Goal: Navigation & Orientation: Understand site structure

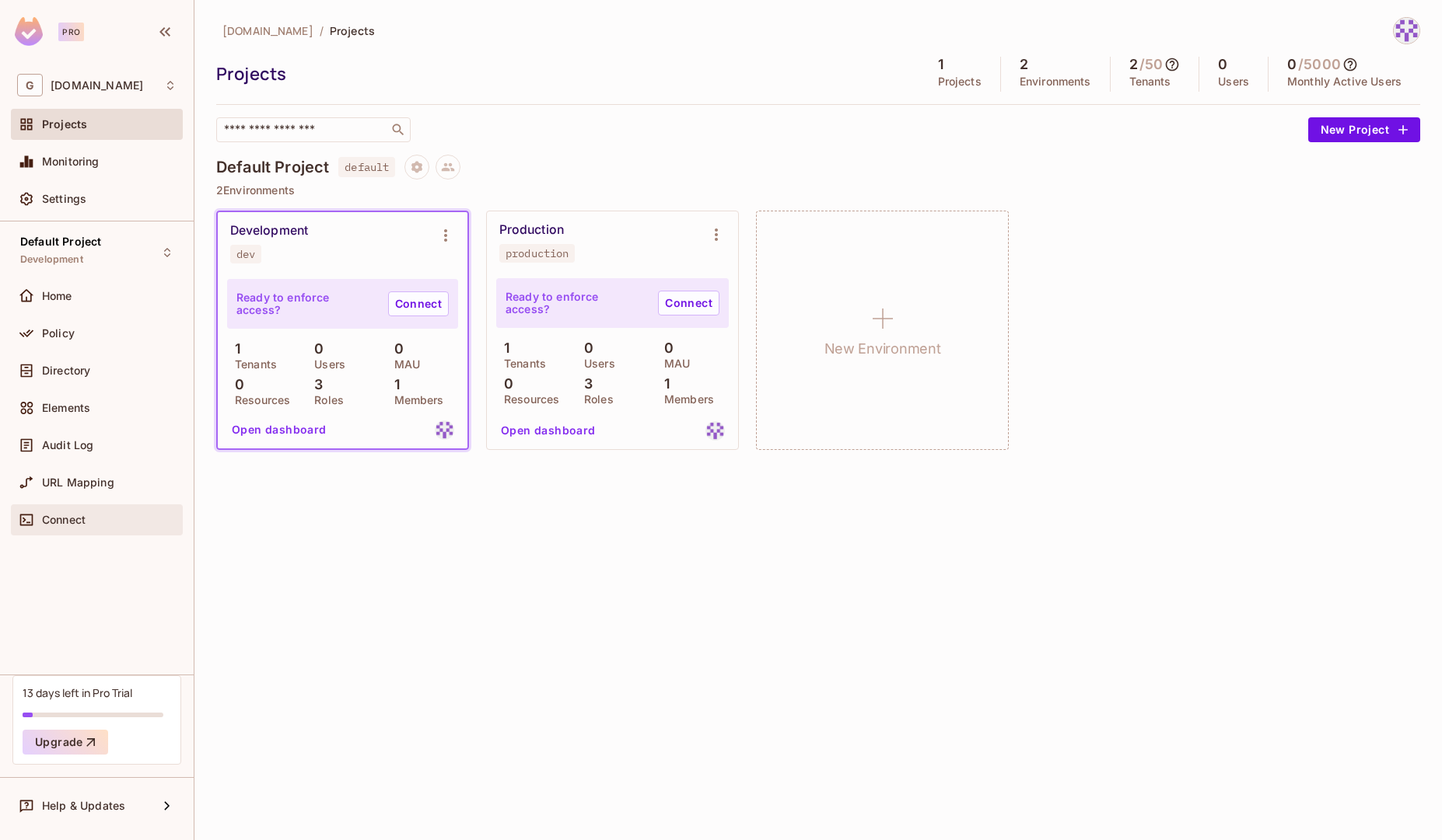
click at [98, 515] on div "Connect" at bounding box center [109, 520] width 135 height 12
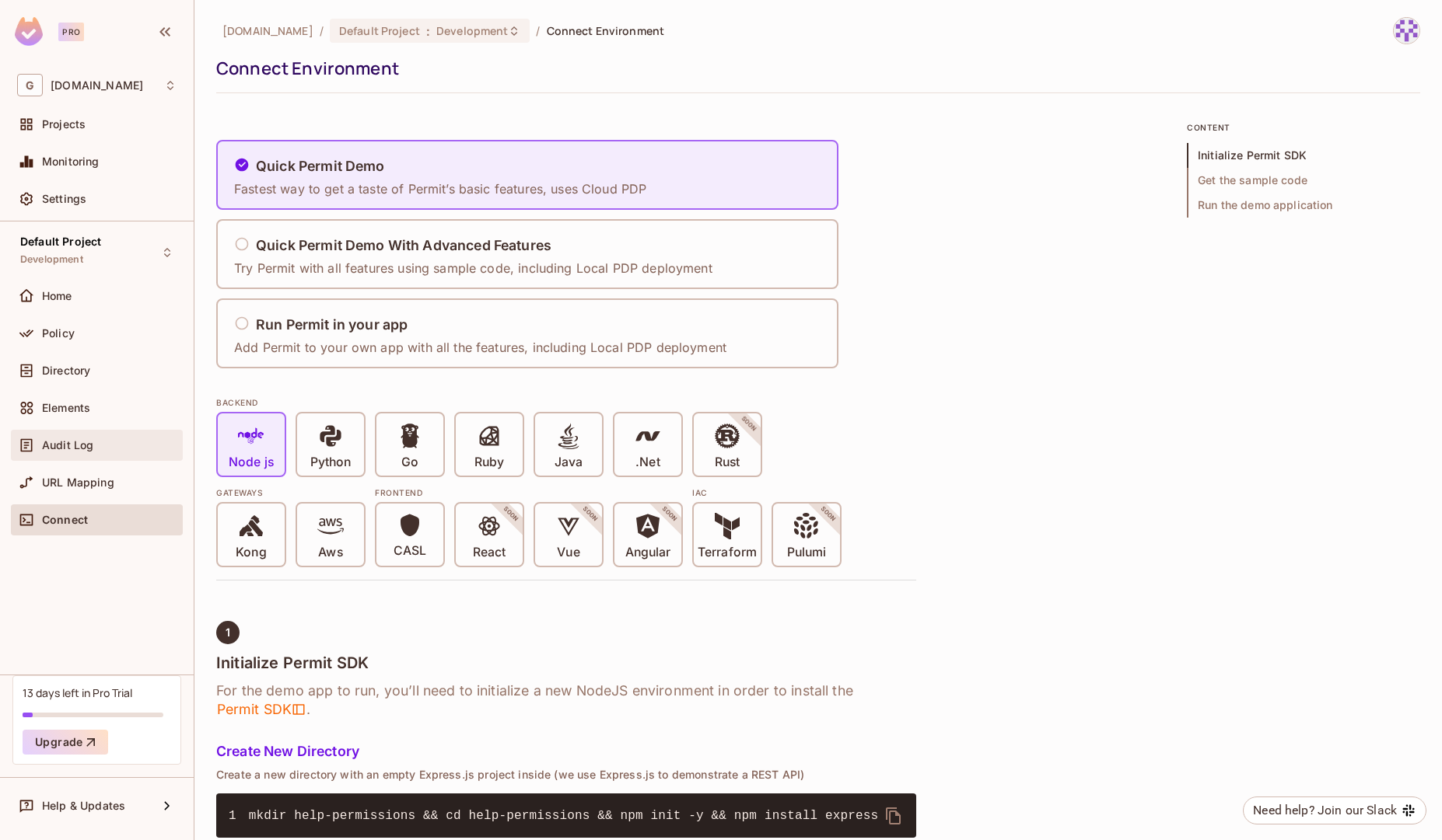
click at [77, 455] on div "Audit Log" at bounding box center [96, 445] width 172 height 31
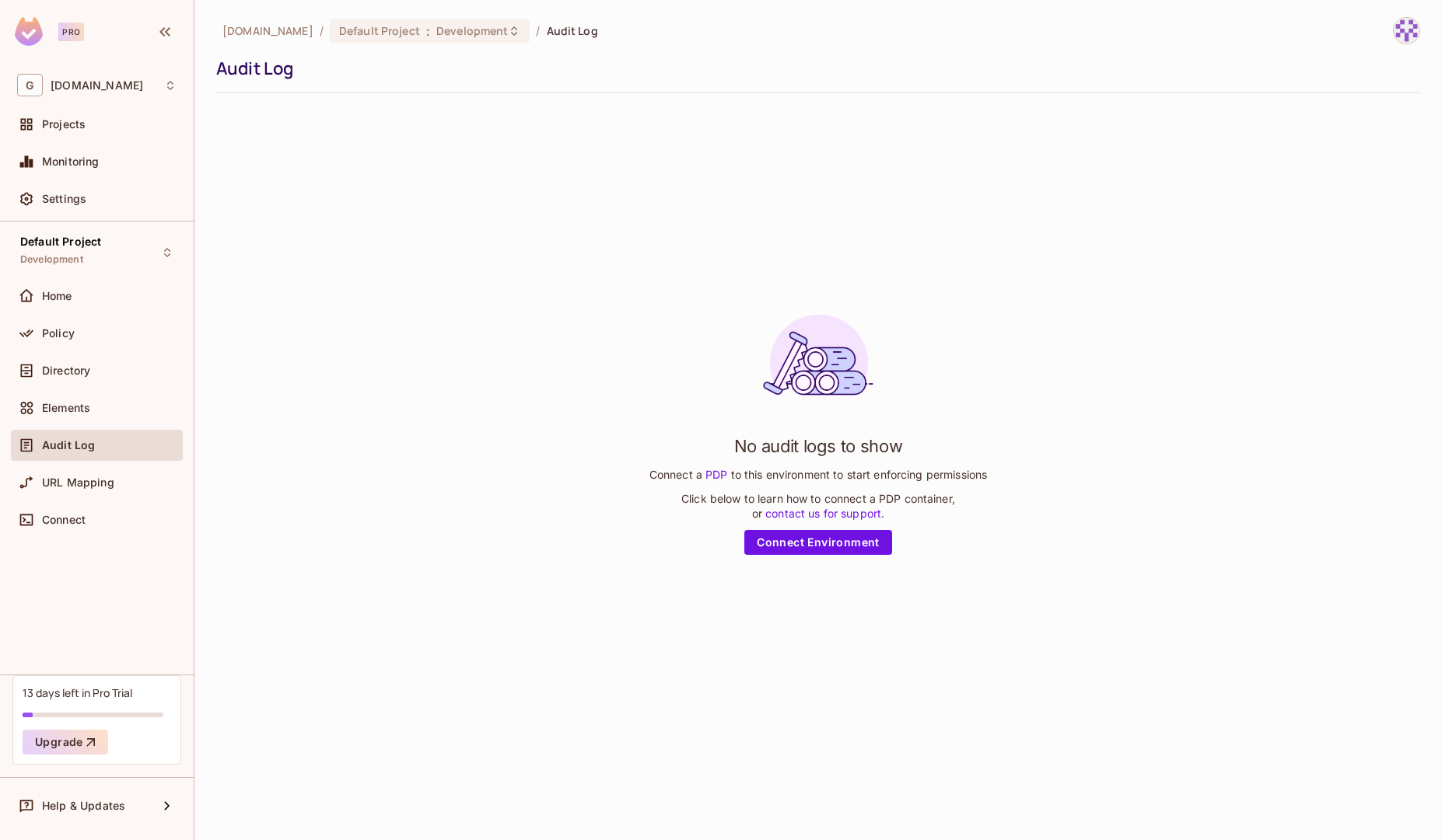
click at [82, 312] on div "Home" at bounding box center [96, 299] width 172 height 37
click at [94, 173] on div "Monitoring" at bounding box center [96, 161] width 172 height 31
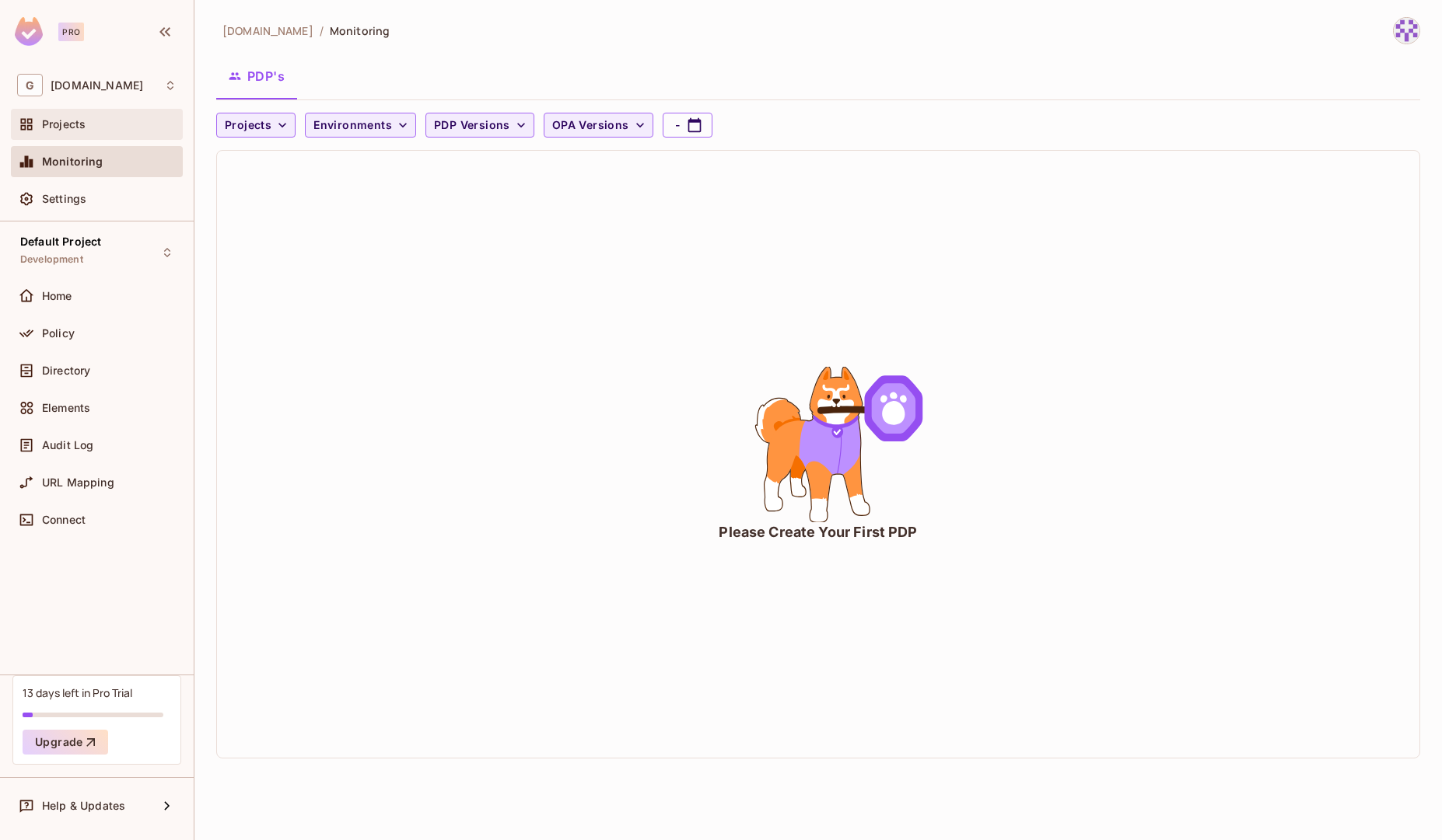
click at [109, 131] on div "Projects" at bounding box center [96, 124] width 159 height 18
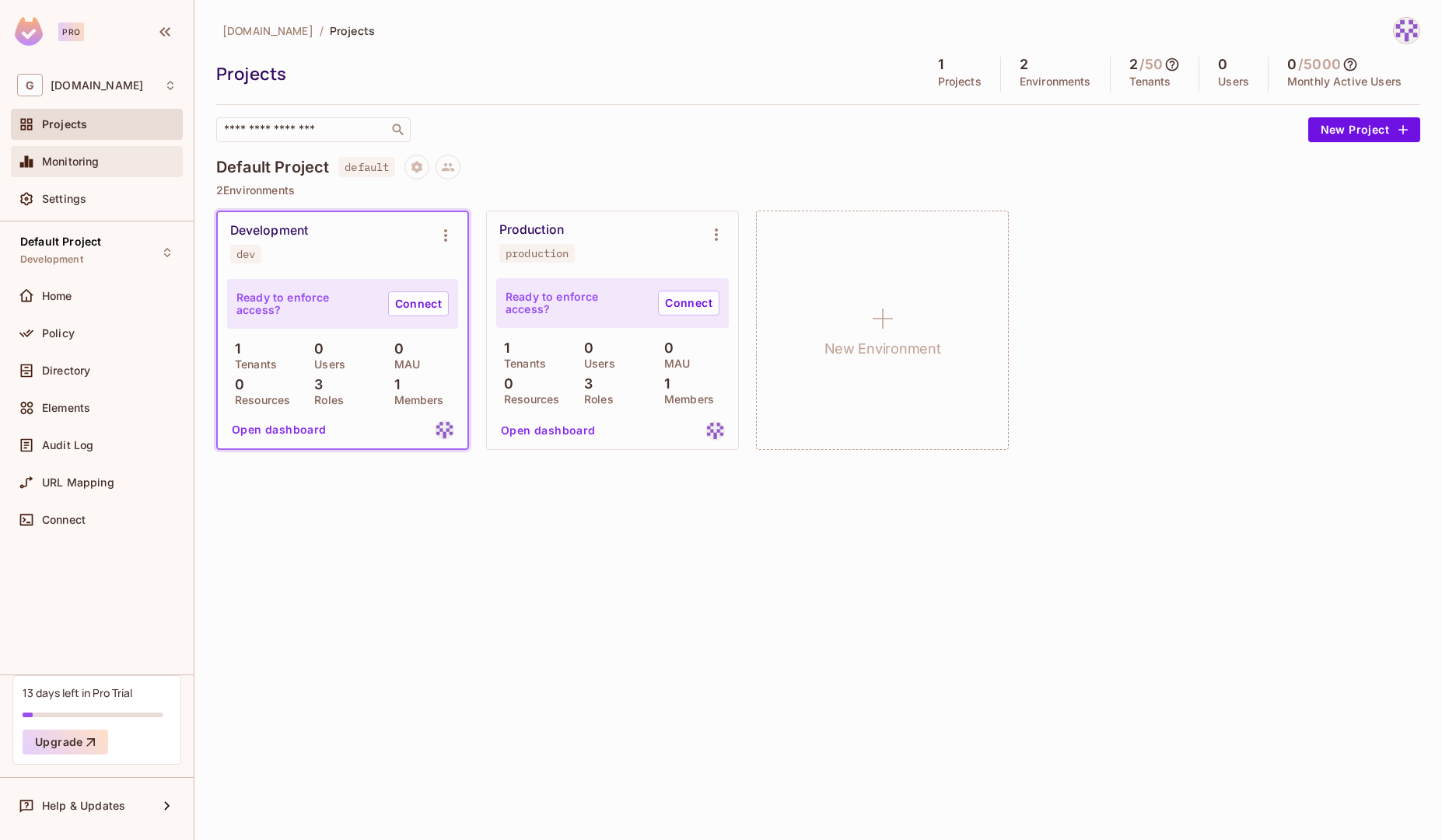
click at [101, 171] on div "Monitoring" at bounding box center [96, 161] width 159 height 18
